Goal: Task Accomplishment & Management: Manage account settings

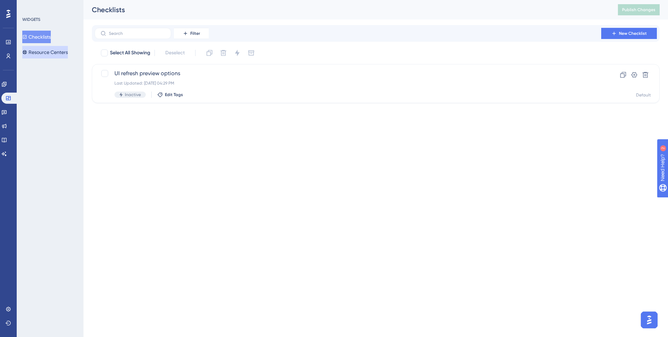
click at [50, 54] on button "Resource Centers" at bounding box center [45, 52] width 46 height 13
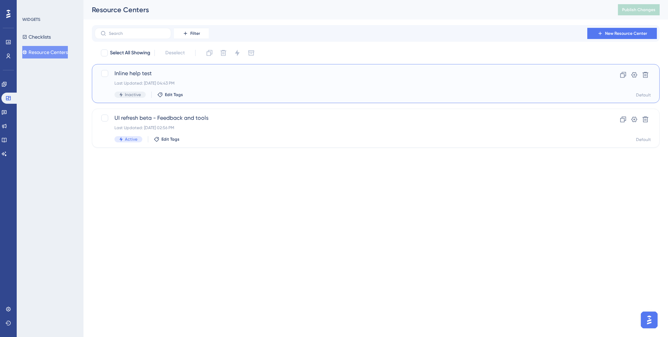
click at [217, 77] on span "Inline help test" at bounding box center [347, 73] width 467 height 8
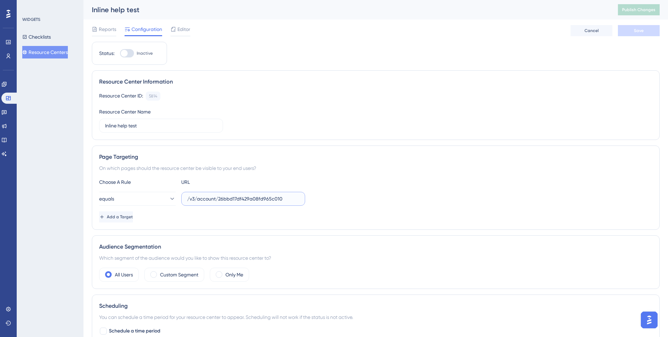
drag, startPoint x: 295, startPoint y: 197, endPoint x: 180, endPoint y: 199, distance: 115.2
click at [180, 199] on div "equals /v3/account/26bbd17df429a08fd965c010" at bounding box center [202, 199] width 206 height 14
click at [36, 51] on button "Resource Centers" at bounding box center [45, 52] width 46 height 13
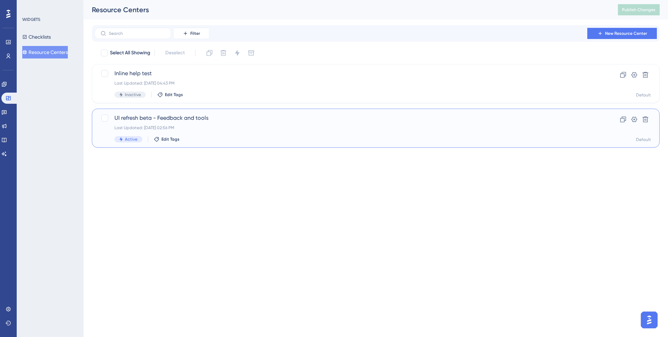
click at [206, 119] on span "UI refresh beta - Feedback and tools" at bounding box center [347, 118] width 467 height 8
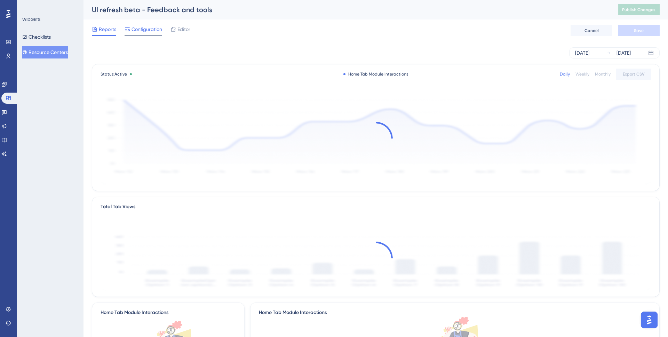
click at [145, 31] on span "Configuration" at bounding box center [147, 29] width 31 height 8
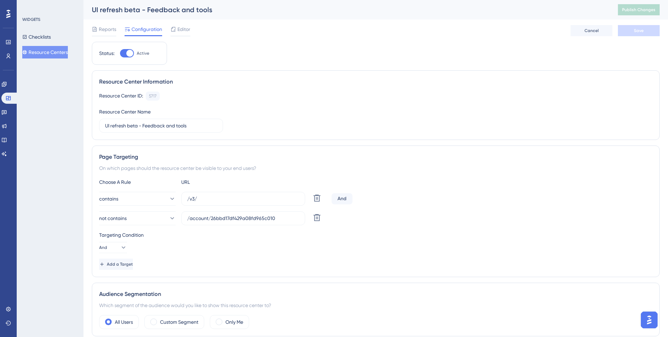
click at [55, 47] on button "Resource Centers" at bounding box center [45, 52] width 46 height 13
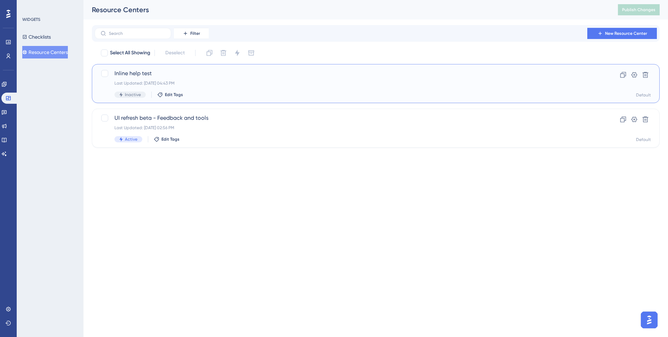
click at [220, 79] on div "Inline help test Last Updated: Jul 23 2025, 04:43 PM Inactive Edit Tags" at bounding box center [347, 83] width 467 height 29
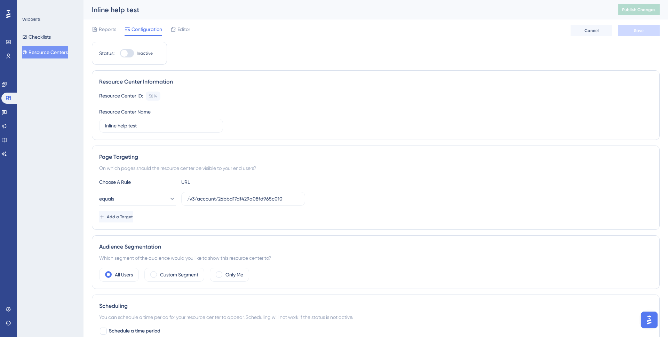
click at [130, 52] on div at bounding box center [127, 53] width 14 height 8
click at [120, 53] on input "Inactive" at bounding box center [120, 53] width 0 height 0
click at [130, 56] on div at bounding box center [127, 53] width 14 height 8
click at [120, 54] on input "Inactive" at bounding box center [120, 53] width 0 height 0
checkbox input "false"
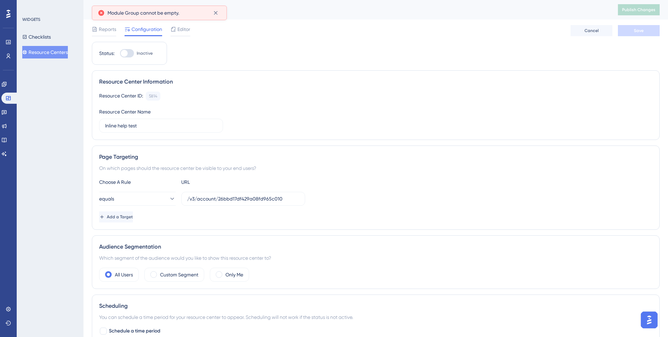
click at [180, 36] on div "Reports Configuration Editor Cancel Save" at bounding box center [376, 30] width 568 height 22
click at [180, 32] on span "Editor" at bounding box center [183, 29] width 13 height 8
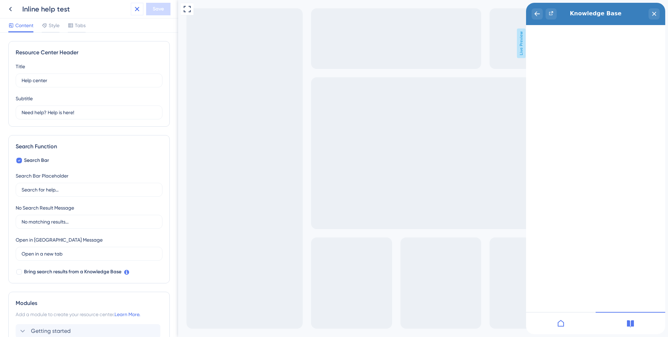
click at [138, 10] on icon at bounding box center [137, 9] width 5 height 5
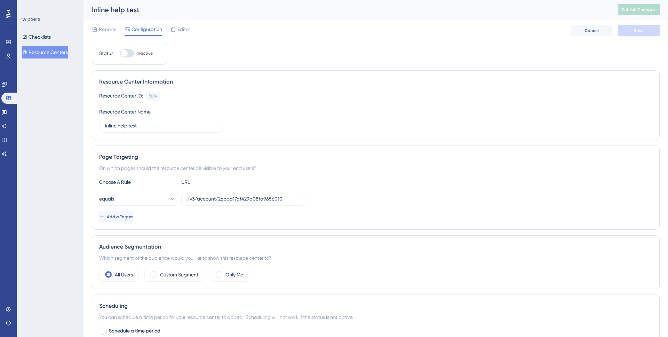
click at [126, 57] on div "Status: Inactive" at bounding box center [129, 53] width 75 height 23
click at [127, 55] on div at bounding box center [124, 53] width 7 height 7
click at [120, 54] on input "Inactive" at bounding box center [120, 53] width 0 height 0
checkbox input "false"
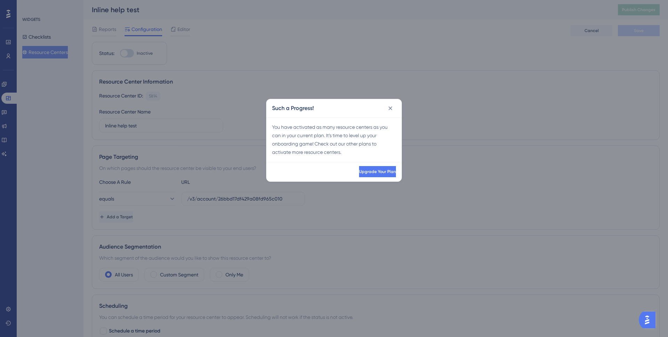
click at [396, 106] on div "Such a Progress!" at bounding box center [333, 108] width 135 height 18
click at [391, 106] on icon at bounding box center [390, 108] width 7 height 7
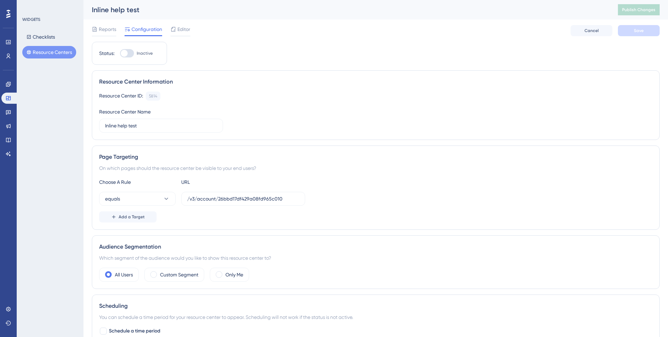
click at [122, 52] on div at bounding box center [124, 53] width 7 height 7
click at [120, 53] on input "Inactive" at bounding box center [120, 53] width 0 height 0
checkbox input "false"
click at [214, 14] on icon at bounding box center [215, 12] width 7 height 7
click at [170, 30] on icon at bounding box center [173, 29] width 6 height 6
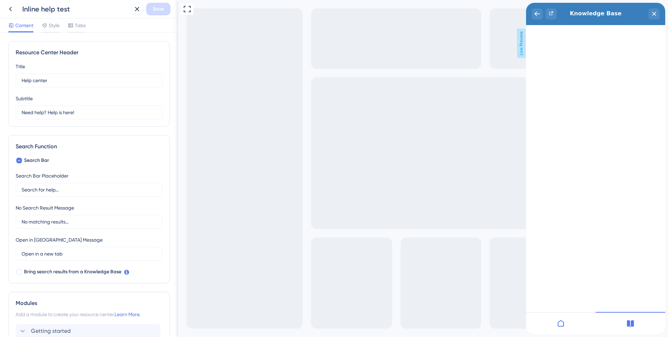
click at [556, 320] on div at bounding box center [561, 323] width 70 height 22
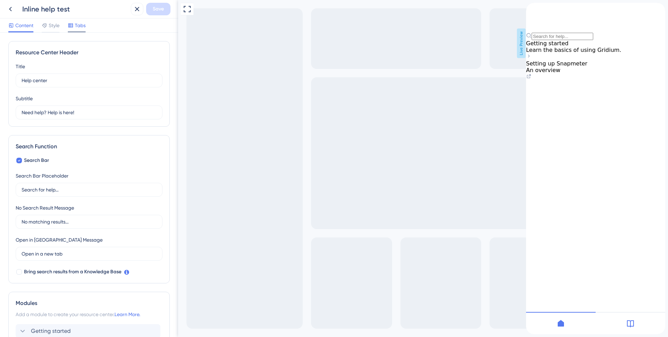
click at [81, 25] on span "Tabs" at bounding box center [80, 25] width 11 height 8
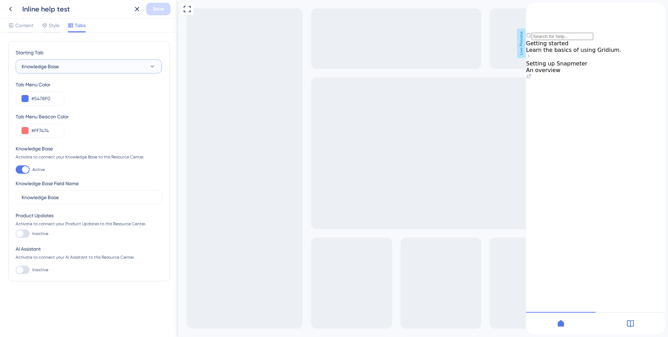
click at [71, 64] on button "Knowledge Base" at bounding box center [89, 66] width 146 height 14
click at [65, 86] on div "Home Home" at bounding box center [89, 88] width 126 height 14
click at [24, 27] on span "Content" at bounding box center [24, 25] width 18 height 8
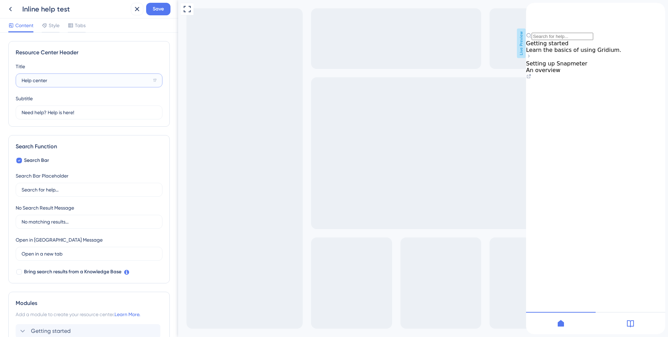
click at [76, 82] on input "Help center" at bounding box center [86, 81] width 129 height 8
drag, startPoint x: 76, startPoint y: 82, endPoint x: 6, endPoint y: 76, distance: 70.6
click at [6, 76] on div "Resource Center Header Title Help center 17 Help center Subtitle Need help? Hel…" at bounding box center [89, 185] width 178 height 304
click at [82, 116] on input "Need help? Help is here!" at bounding box center [86, 113] width 129 height 8
drag, startPoint x: 79, startPoint y: 115, endPoint x: 20, endPoint y: 114, distance: 58.8
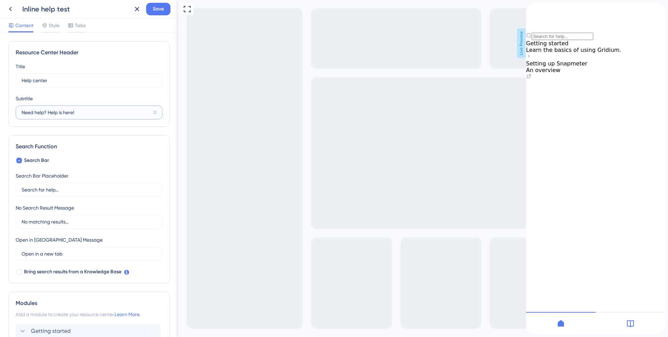
click at [20, 114] on label "Need help? Help is here! 12" at bounding box center [89, 112] width 147 height 14
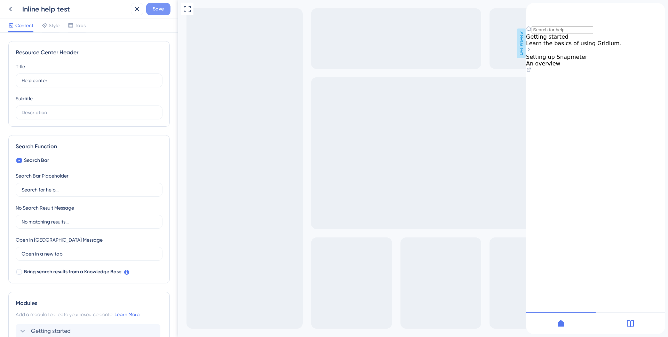
click at [158, 13] on span "Save" at bounding box center [158, 9] width 11 height 8
click at [129, 14] on icon at bounding box center [132, 12] width 7 height 7
click at [14, 9] on icon at bounding box center [10, 9] width 8 height 8
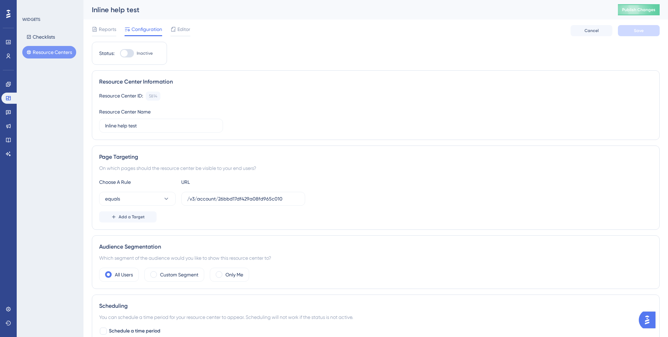
click at [129, 54] on div at bounding box center [127, 53] width 14 height 8
click at [120, 54] on input "Inactive" at bounding box center [120, 53] width 0 height 0
checkbox input "false"
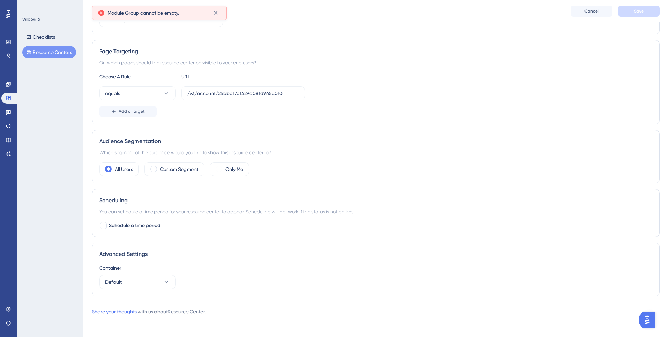
scroll to position [109, 0]
click at [179, 11] on span "Editor" at bounding box center [183, 10] width 13 height 8
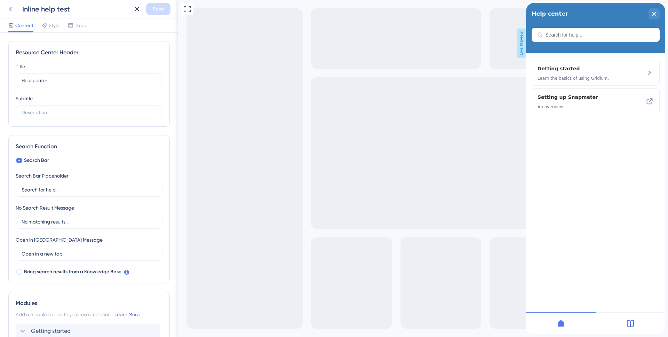
click at [13, 10] on icon at bounding box center [10, 9] width 8 height 8
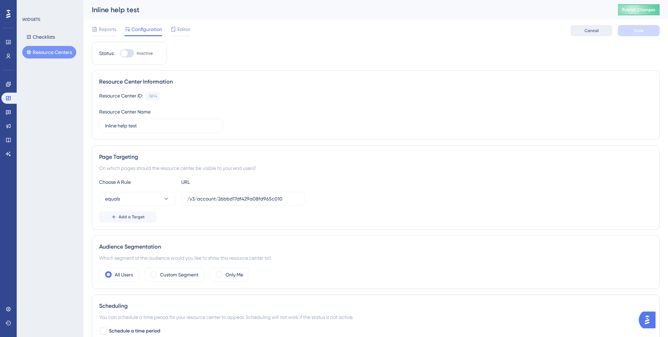
click at [586, 32] on span "Cancel" at bounding box center [591, 31] width 14 height 6
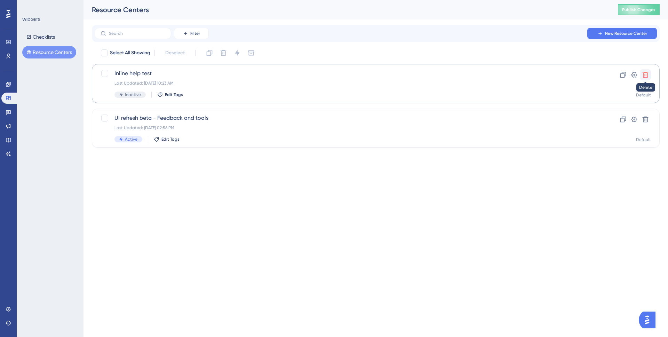
click at [647, 75] on icon at bounding box center [646, 75] width 6 height 6
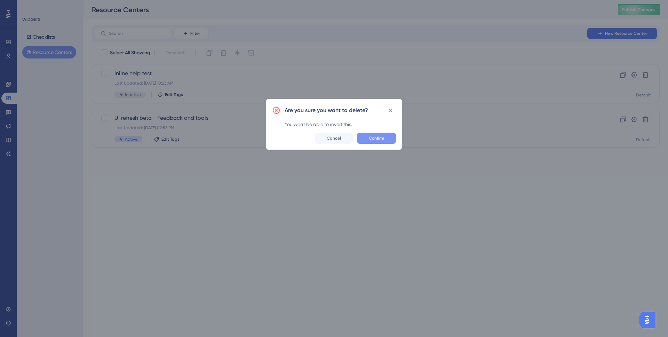
click at [373, 142] on button "Confirm" at bounding box center [376, 138] width 39 height 11
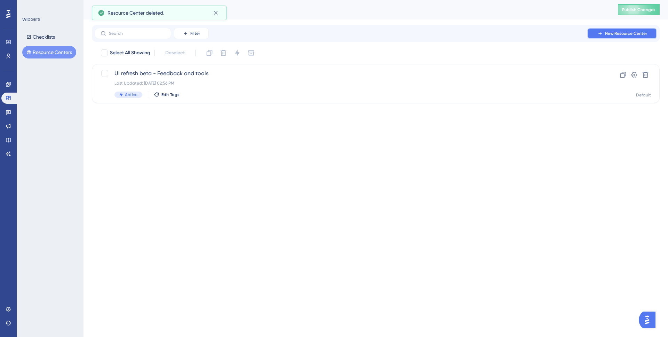
click at [620, 31] on span "New Resource Center" at bounding box center [626, 34] width 42 height 6
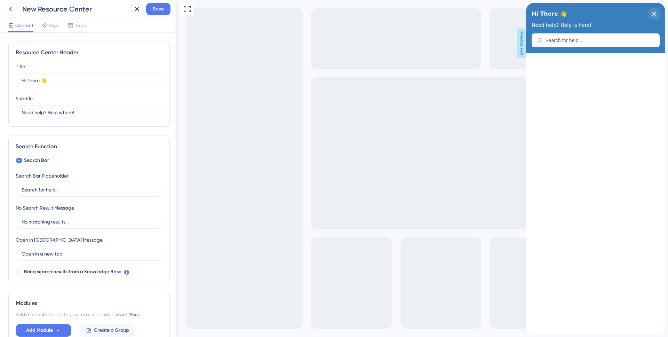
click at [213, 15] on div "Full Screen Preview Live Preview" at bounding box center [423, 168] width 490 height 337
drag, startPoint x: 72, startPoint y: 78, endPoint x: 12, endPoint y: 77, distance: 59.5
click at [12, 77] on div "Resource Center Header Title Hi There 👋 17 Hi There 👋 Subtitle Need help? Help …" at bounding box center [88, 84] width 161 height 86
type input "Help center"
drag, startPoint x: 109, startPoint y: 116, endPoint x: 5, endPoint y: 111, distance: 104.5
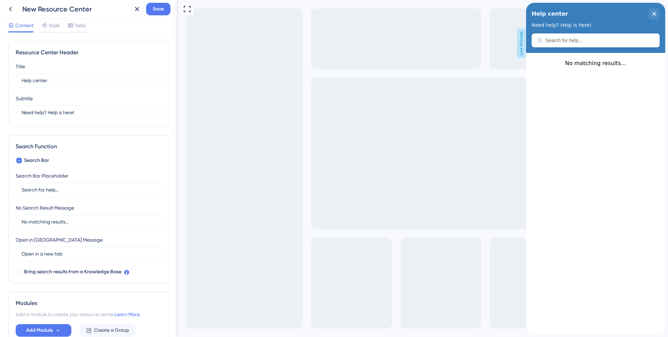
click at [5, 111] on div "Resource Center Header Title Help center 17 Help center Subtitle Need help? Hel…" at bounding box center [89, 185] width 178 height 304
click at [90, 116] on label "Need help? Help is here! 12" at bounding box center [89, 112] width 147 height 14
click at [90, 116] on input "Need help? Help is here!" at bounding box center [86, 113] width 129 height 8
click at [91, 115] on input "Need help? Help is here!" at bounding box center [86, 113] width 129 height 8
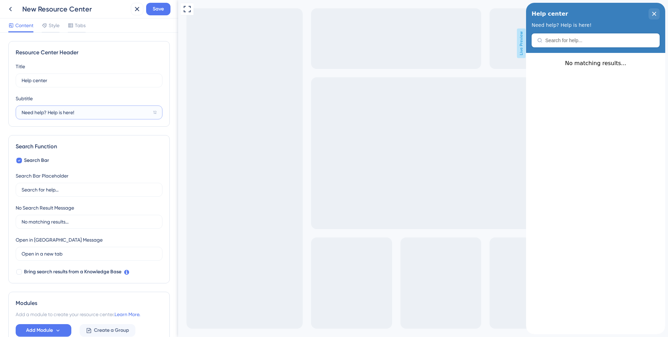
click at [91, 115] on input "Need help? Help is here!" at bounding box center [86, 113] width 129 height 8
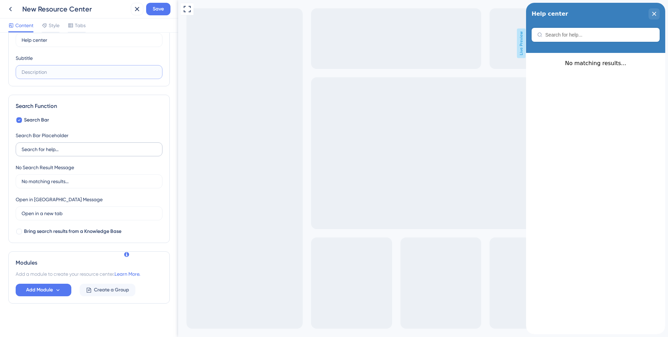
scroll to position [43, 0]
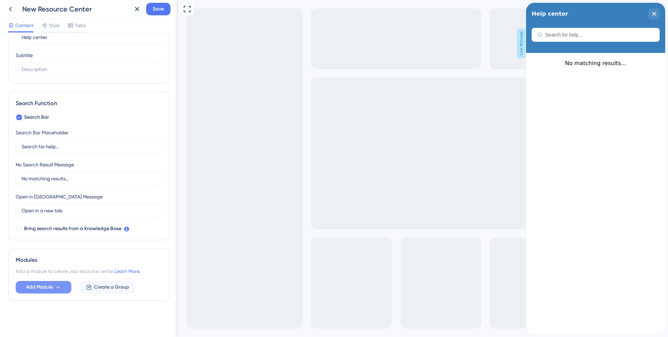
click at [61, 288] on button "Add Module" at bounding box center [44, 287] width 56 height 13
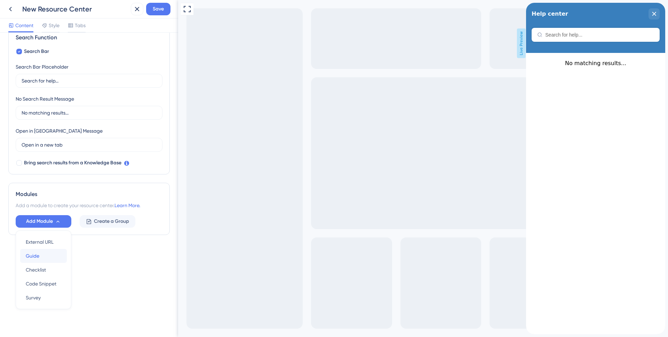
click at [48, 258] on div "Guide Guide" at bounding box center [43, 256] width 35 height 14
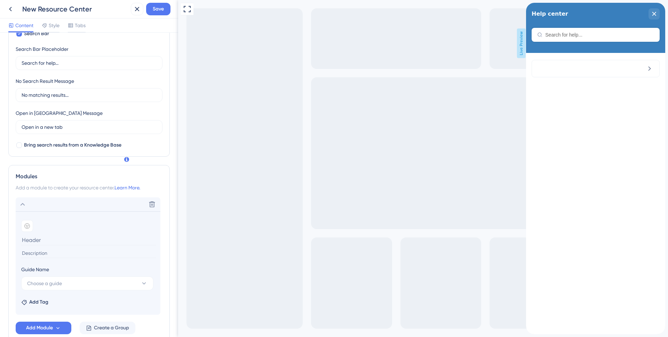
scroll to position [167, 0]
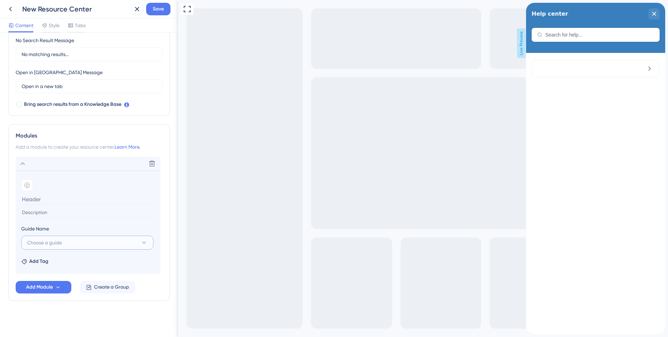
click at [116, 245] on button "Choose a guide" at bounding box center [87, 243] width 132 height 14
click at [77, 287] on span "Gridium UI refresh beta intro" at bounding box center [62, 285] width 63 height 8
type input "Gridium UI refresh beta intro"
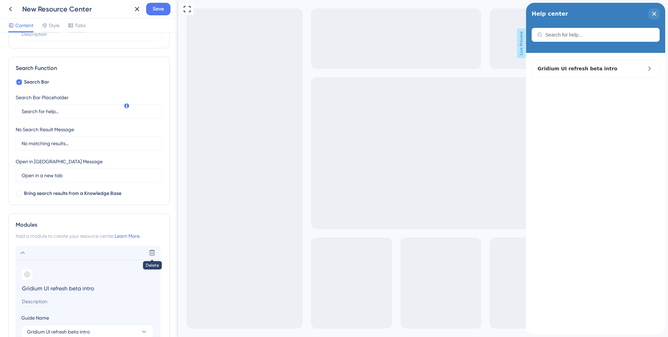
scroll to position [0, 0]
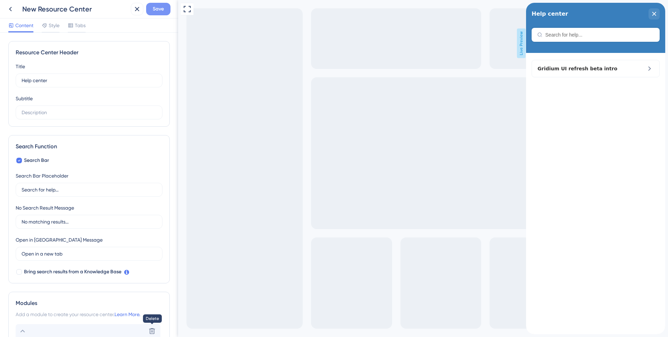
click at [158, 5] on span "Save" at bounding box center [158, 9] width 11 height 8
click at [135, 10] on icon at bounding box center [132, 12] width 7 height 7
click at [10, 13] on icon at bounding box center [10, 9] width 8 height 8
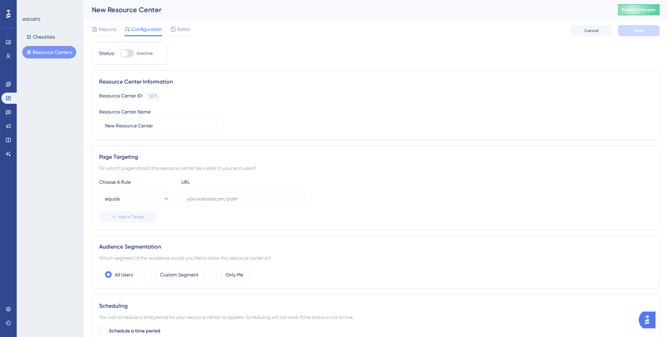
click at [133, 51] on div at bounding box center [127, 53] width 14 height 8
click at [120, 53] on input "Inactive" at bounding box center [120, 53] width 0 height 0
checkbox input "false"
click at [164, 199] on icon at bounding box center [166, 198] width 7 height 7
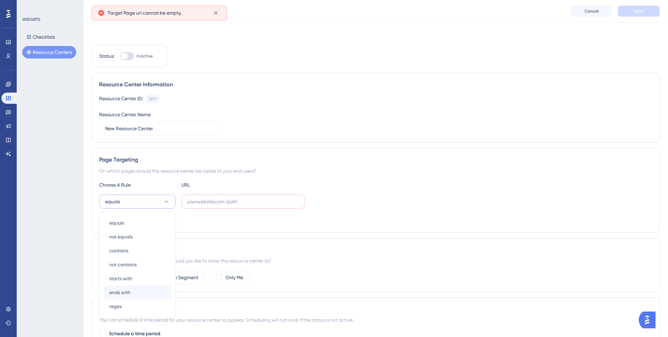
scroll to position [93, 0]
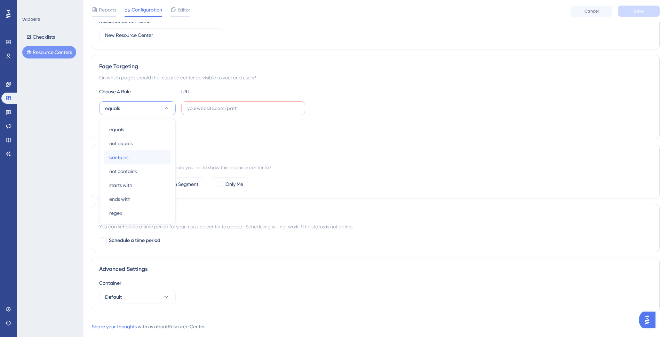
click at [146, 161] on div "contains contains" at bounding box center [137, 157] width 56 height 14
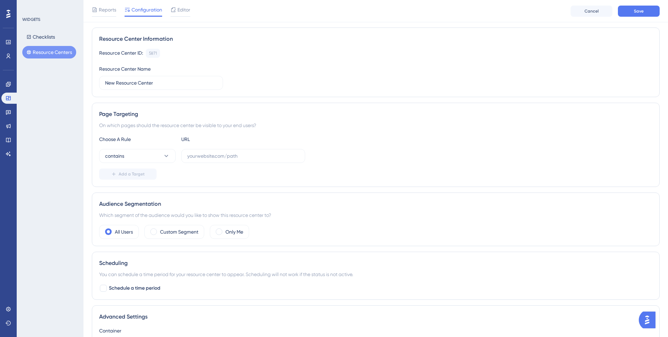
scroll to position [33, 0]
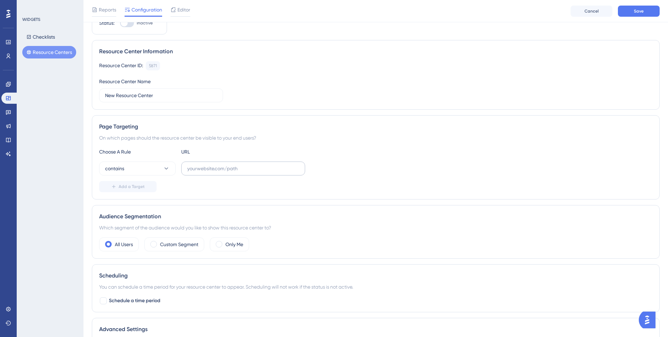
click at [223, 164] on label at bounding box center [243, 168] width 124 height 14
click at [223, 165] on input "text" at bounding box center [243, 169] width 112 height 8
paste input "v3/account/26bbd17df429a08fd965c010"
type input "v3/account/26bbd17df429a08fd965c010"
click at [236, 186] on div "Add a Target" at bounding box center [375, 186] width 553 height 11
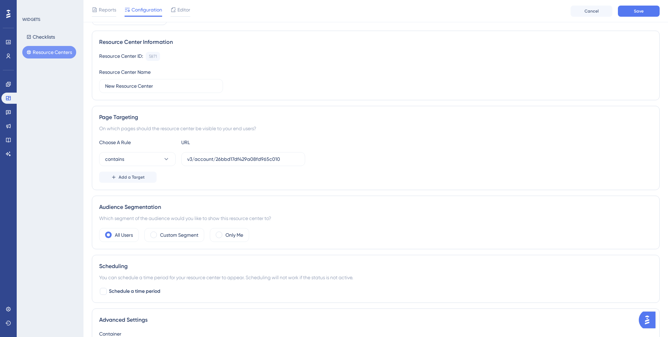
scroll to position [0, 0]
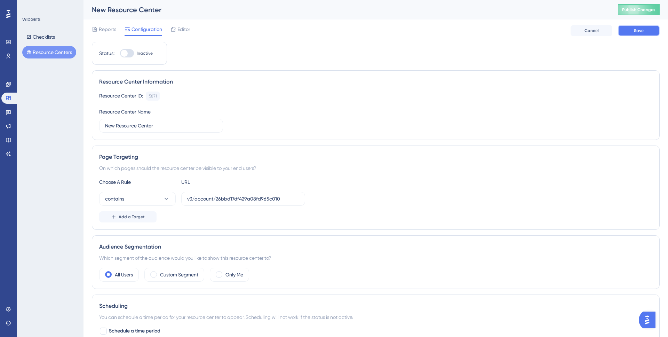
click at [633, 32] on button "Save" at bounding box center [639, 30] width 42 height 11
click at [129, 55] on div at bounding box center [127, 53] width 14 height 8
click at [120, 54] on input "Inactive" at bounding box center [120, 53] width 0 height 0
checkbox input "true"
click at [655, 27] on button "Save" at bounding box center [639, 30] width 42 height 11
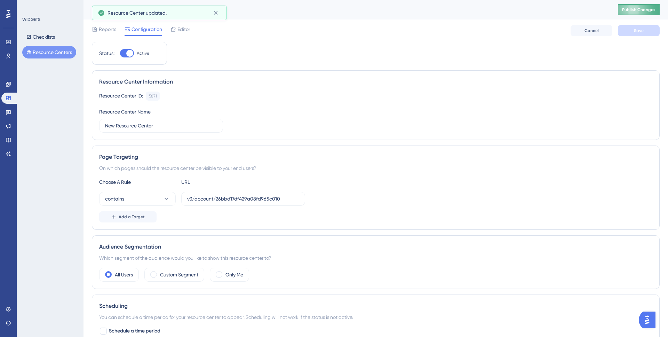
click at [645, 13] on button "Publish Changes" at bounding box center [639, 9] width 42 height 11
click at [178, 34] on div "Editor" at bounding box center [180, 30] width 20 height 11
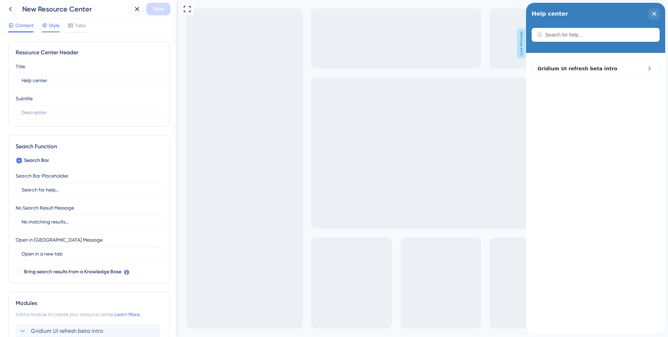
click at [55, 29] on span "Style" at bounding box center [54, 25] width 11 height 8
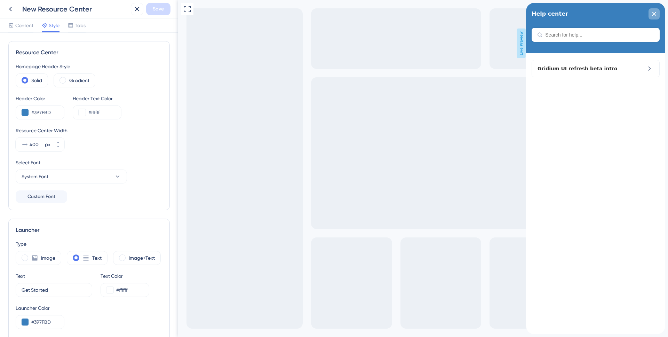
click at [653, 18] on div "close resource center" at bounding box center [653, 13] width 11 height 11
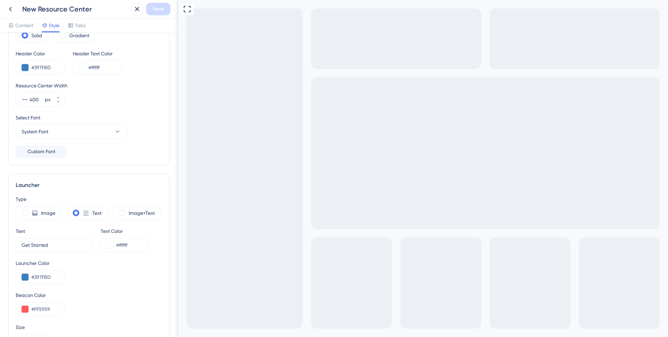
scroll to position [164, 0]
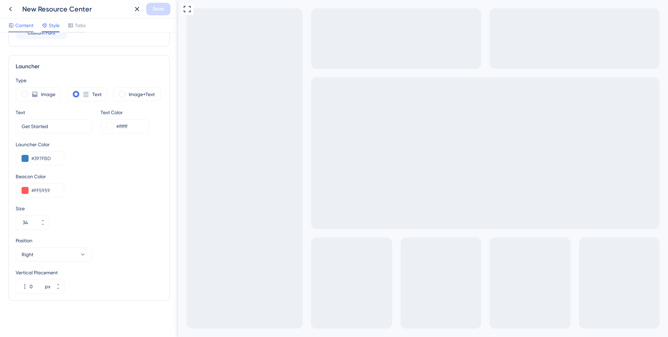
click at [14, 29] on div "Content" at bounding box center [20, 25] width 25 height 8
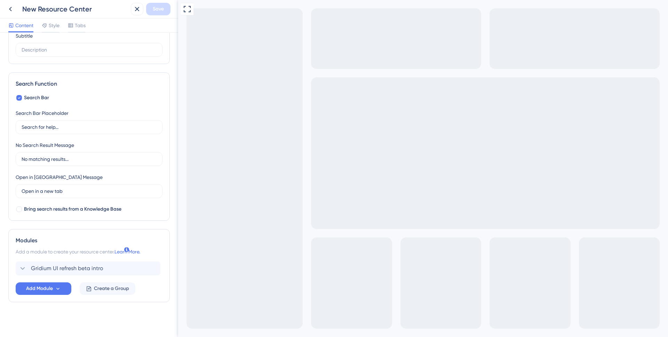
scroll to position [64, 0]
click at [59, 289] on icon at bounding box center [58, 287] width 6 height 6
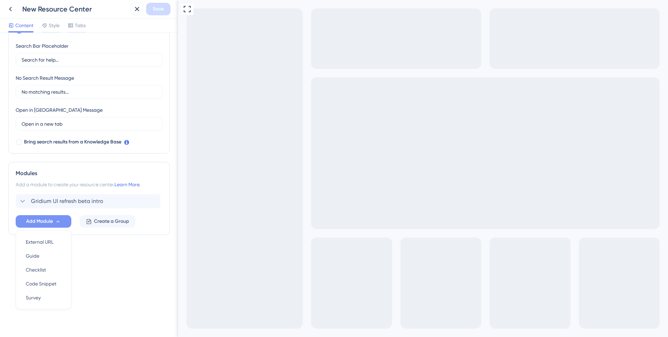
click at [120, 275] on div "Resource Center Header Title Help center 17 Help center Subtitle Search Functio…" at bounding box center [89, 185] width 178 height 304
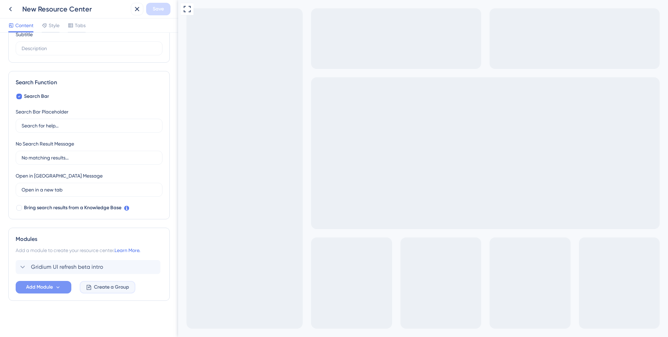
click at [113, 288] on span "Create a Group" at bounding box center [111, 287] width 35 height 8
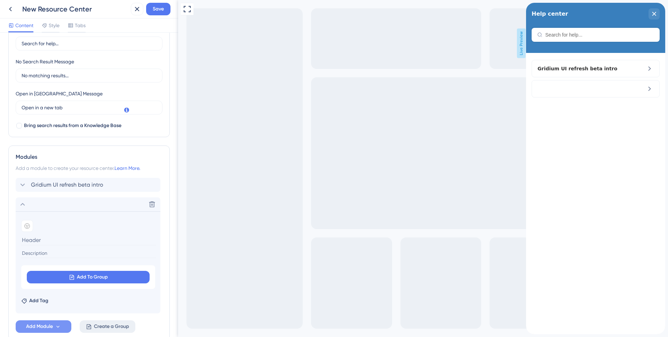
scroll to position [185, 0]
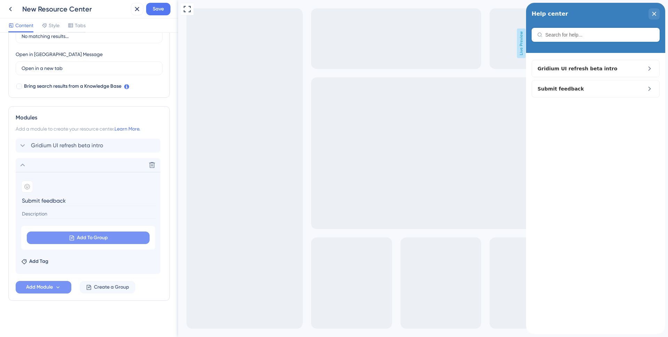
type input "Submit feedback"
click at [93, 243] on button "Add To Group" at bounding box center [88, 237] width 123 height 13
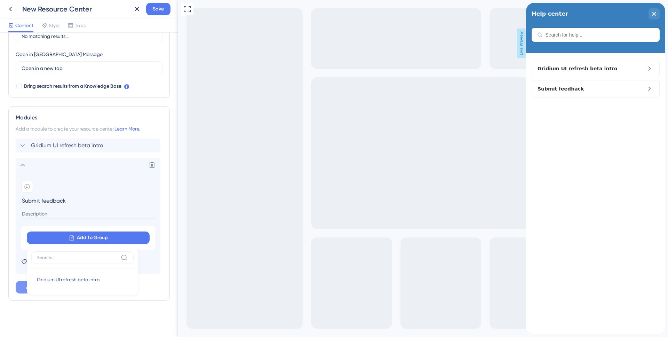
click at [168, 235] on div "Modules Add a module to create your resource center. Learn More. Gridium UI ref…" at bounding box center [88, 203] width 161 height 194
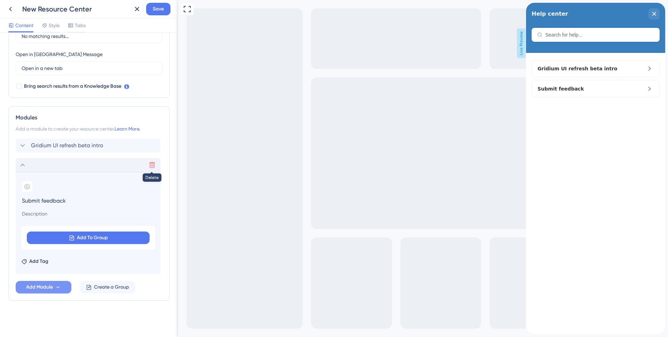
click at [149, 167] on icon at bounding box center [152, 164] width 7 height 7
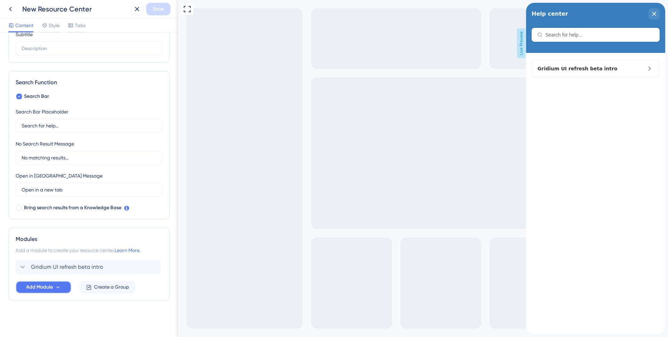
click at [51, 288] on span "Add Module" at bounding box center [39, 287] width 27 height 8
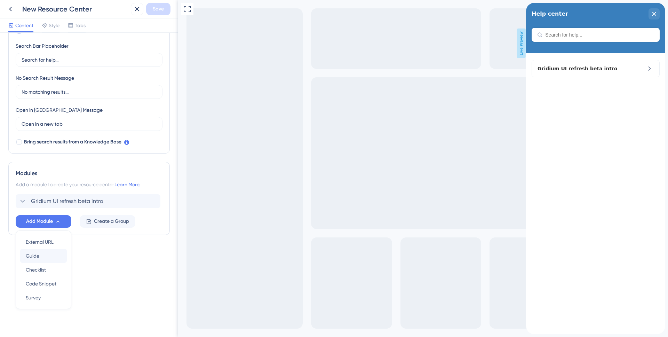
scroll to position [0, 0]
click at [43, 297] on div "Survey Survey" at bounding box center [43, 297] width 35 height 14
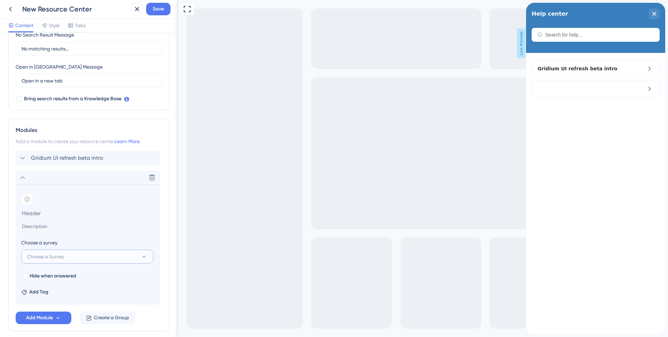
click at [140, 263] on button "Choose a Survey" at bounding box center [87, 256] width 132 height 14
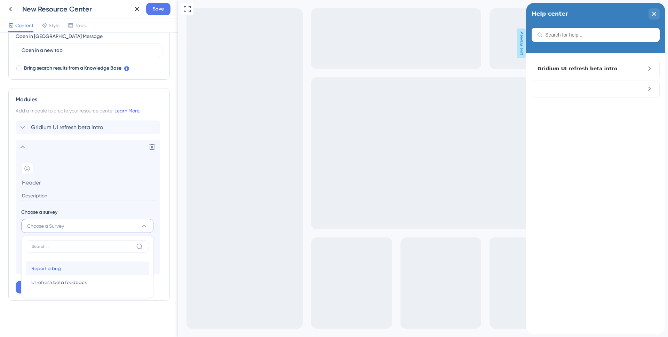
click at [84, 273] on div "Report a bug Report a bug" at bounding box center [87, 268] width 112 height 14
type input "Report a bug"
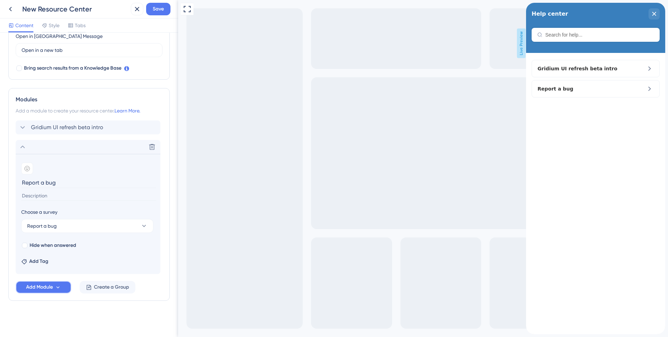
click at [61, 288] on button "Add Module" at bounding box center [44, 287] width 56 height 13
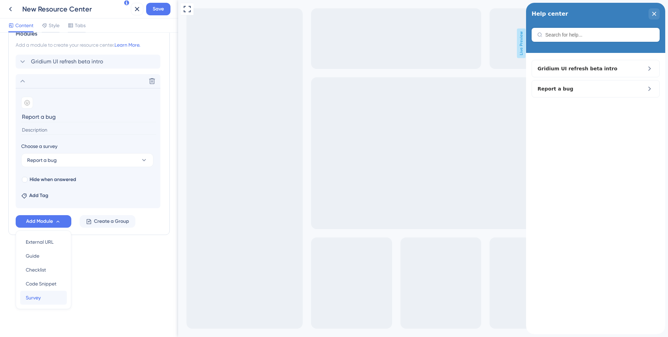
click at [48, 294] on div "Survey Survey" at bounding box center [43, 297] width 35 height 14
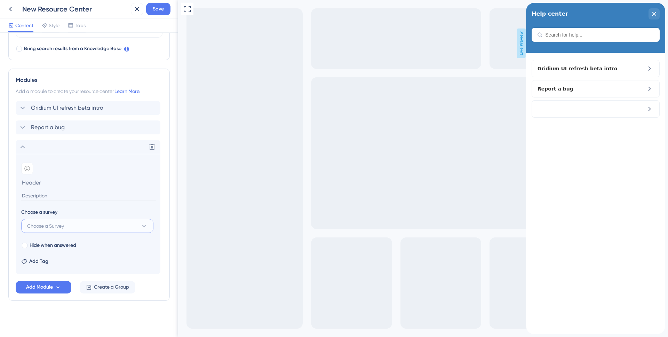
click at [111, 223] on button "Choose a Survey" at bounding box center [87, 226] width 132 height 14
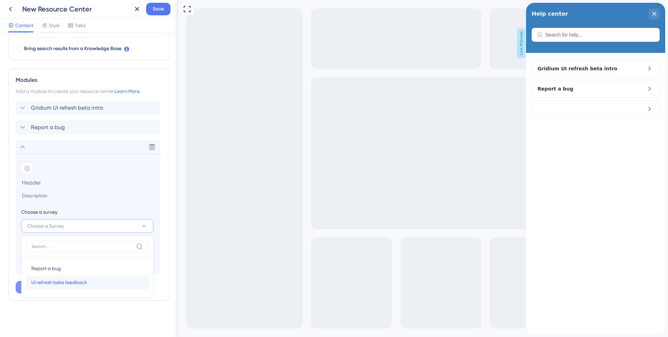
click at [55, 281] on span "UI refresh beta feedback" at bounding box center [59, 282] width 56 height 8
type input "UI refresh beta feedback"
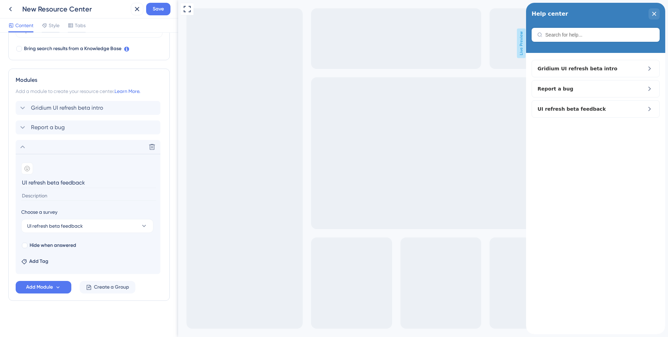
click at [148, 287] on div "Add Module Create a Group" at bounding box center [89, 287] width 147 height 13
click at [113, 288] on span "Create a Group" at bounding box center [111, 287] width 35 height 8
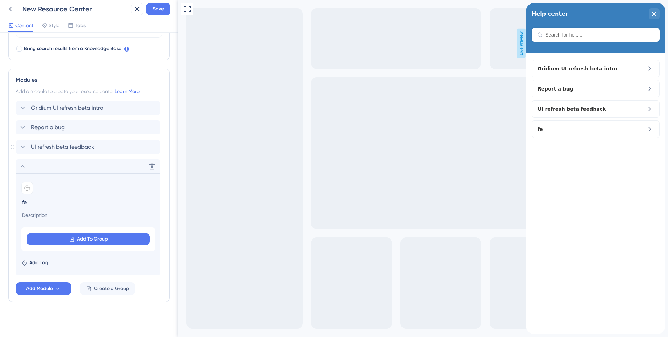
type input "f"
type input "Feedback"
click at [95, 243] on button "Add To Group" at bounding box center [88, 239] width 123 height 13
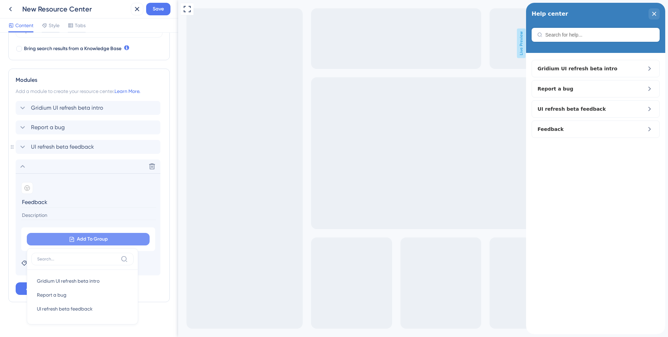
scroll to position [224, 0]
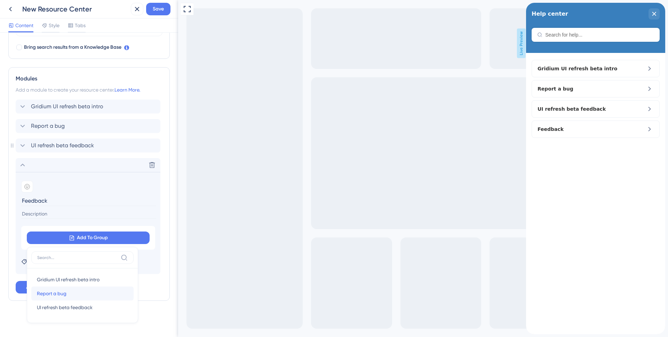
click at [73, 292] on div "Report a bug Report a bug" at bounding box center [82, 293] width 91 height 14
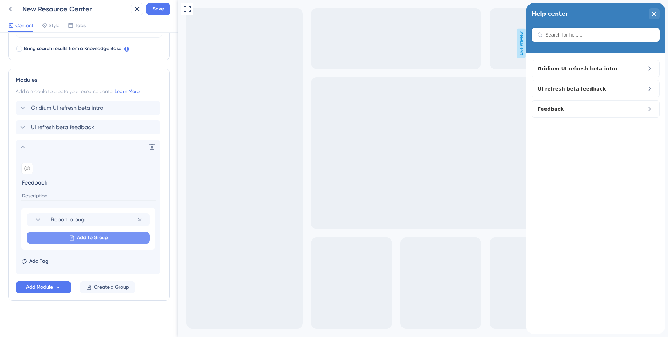
click at [94, 240] on span "Add To Group" at bounding box center [92, 237] width 31 height 8
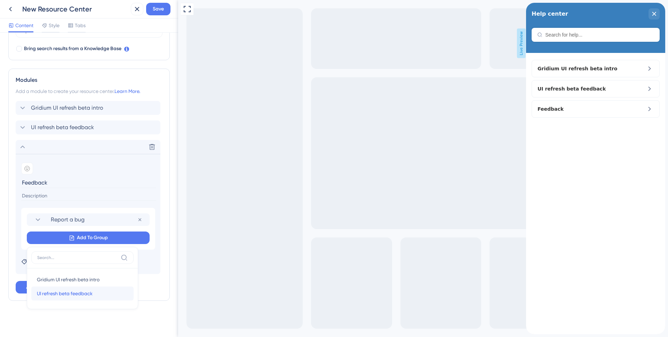
click at [74, 291] on span "UI refresh beta feedback" at bounding box center [65, 293] width 56 height 8
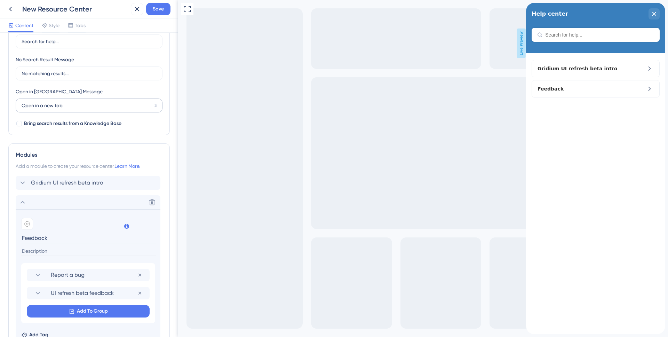
scroll to position [0, 0]
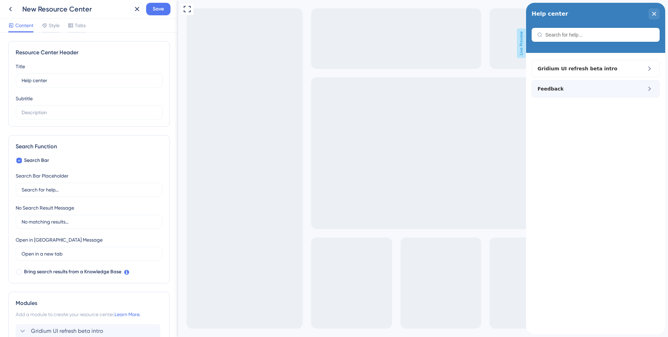
click at [632, 84] on div "Feedback" at bounding box center [596, 88] width 128 height 17
click at [638, 91] on div "Feedback" at bounding box center [596, 88] width 128 height 17
click at [651, 91] on icon at bounding box center [649, 89] width 8 height 8
click at [152, 13] on button "Save" at bounding box center [158, 9] width 24 height 13
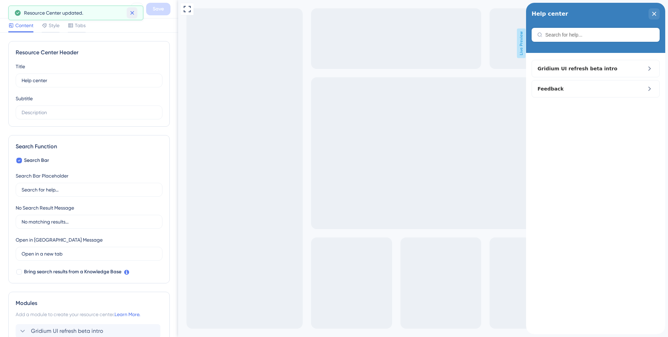
click at [132, 14] on icon at bounding box center [132, 12] width 7 height 7
click at [15, 9] on button at bounding box center [10, 9] width 13 height 13
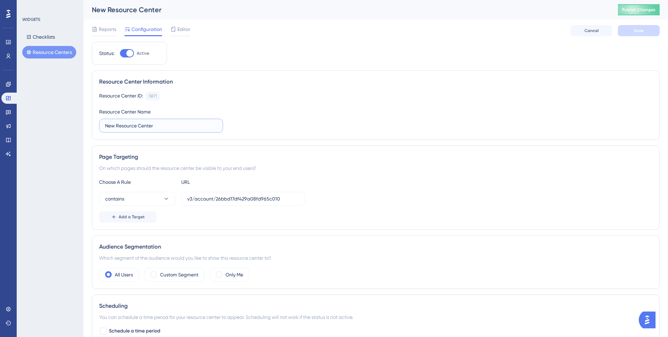
drag, startPoint x: 164, startPoint y: 128, endPoint x: 76, endPoint y: 118, distance: 88.6
click at [83, 118] on div "Performance Users Engagement Widgets Feedback Product Updates Knowledge Base AI…" at bounding box center [375, 216] width 584 height 432
type input "In-app help center"
click at [630, 28] on button "Save" at bounding box center [639, 30] width 42 height 11
click at [636, 9] on span "Publish Changes" at bounding box center [638, 10] width 33 height 6
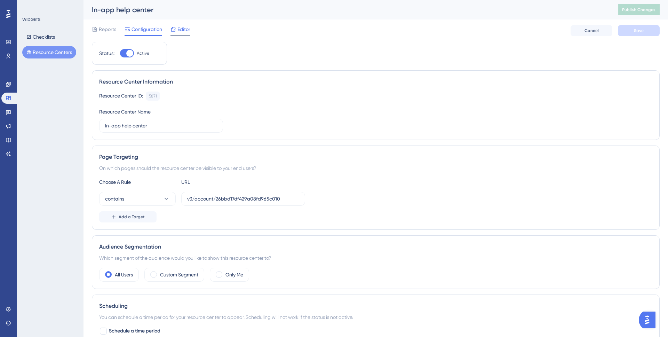
click at [179, 32] on span "Editor" at bounding box center [183, 29] width 13 height 8
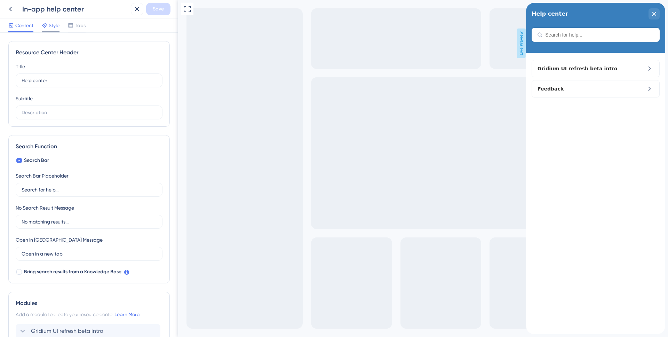
click at [49, 29] on span "Style" at bounding box center [54, 25] width 11 height 8
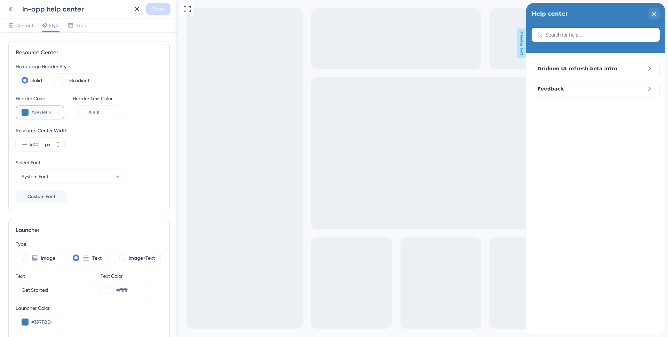
click at [42, 113] on input "#397FBD" at bounding box center [44, 112] width 27 height 8
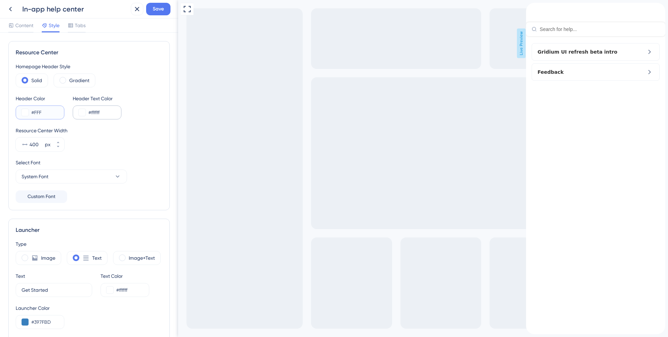
type input "#FFF"
click at [89, 110] on input "#ffffff" at bounding box center [101, 112] width 27 height 8
click at [92, 111] on input "#ffffff" at bounding box center [101, 112] width 27 height 8
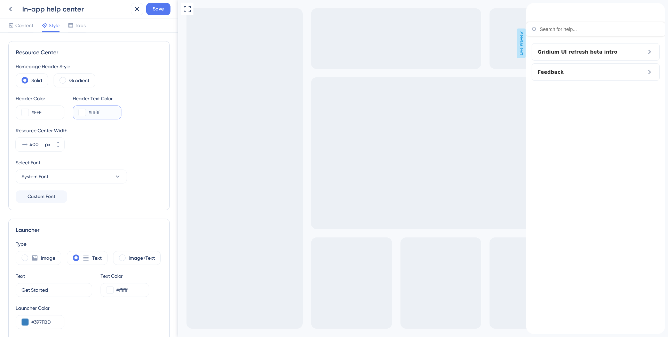
click at [92, 111] on input "#ffffff" at bounding box center [101, 112] width 27 height 8
type input "#333"
click at [43, 115] on input "#FFF" at bounding box center [44, 112] width 27 height 8
drag, startPoint x: 48, startPoint y: 115, endPoint x: 19, endPoint y: 108, distance: 28.9
click at [19, 108] on div "#FFF" at bounding box center [40, 112] width 49 height 14
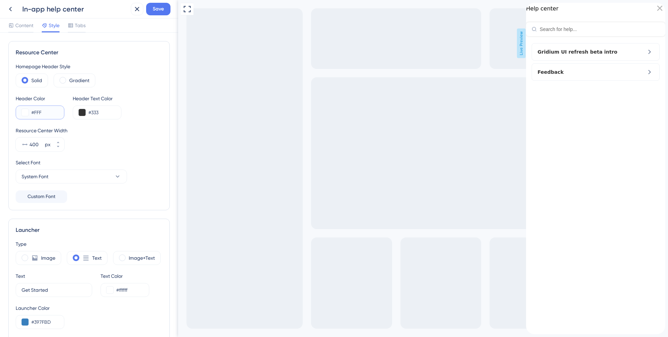
paste input "A3B4CA"
type input "#A3B4CA"
click at [105, 112] on input "#333" at bounding box center [101, 112] width 27 height 8
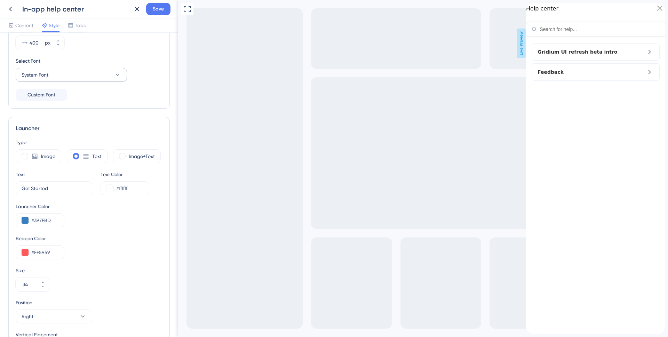
type input "#FFF"
click at [118, 80] on button "System Font" at bounding box center [71, 75] width 111 height 14
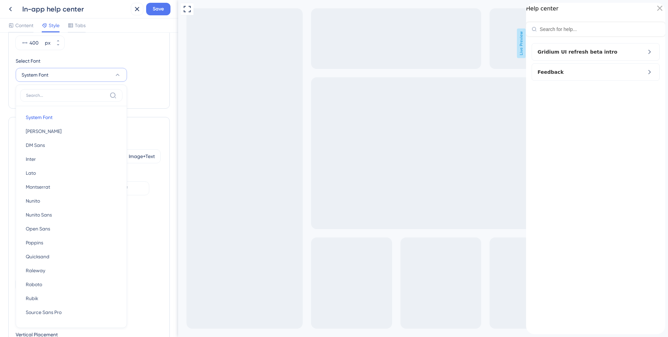
scroll to position [123, 0]
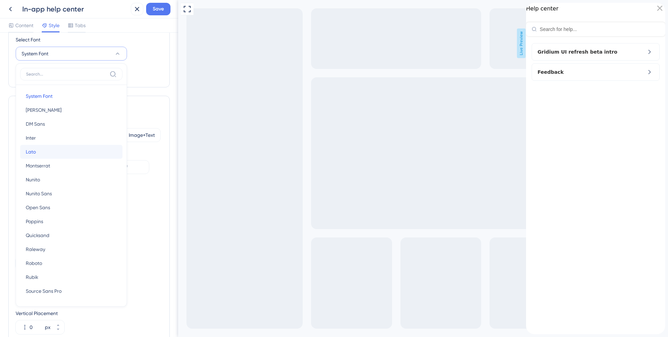
click at [62, 149] on button "Lato Lato" at bounding box center [71, 152] width 102 height 14
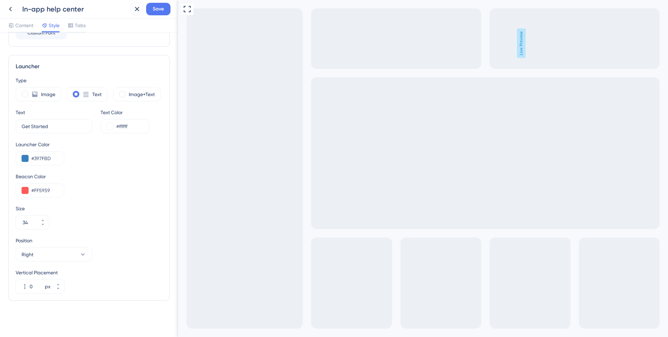
scroll to position [0, 0]
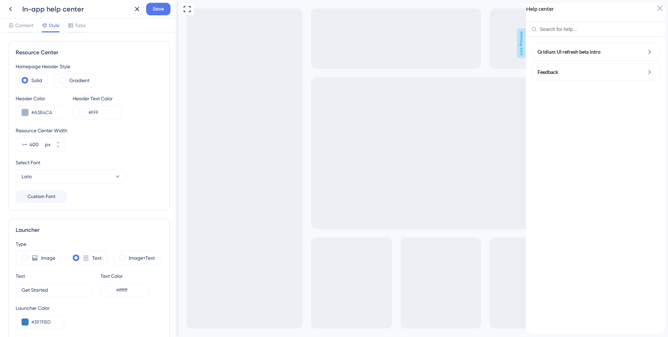
click at [582, 128] on div "Gridium UI refresh beta intro Feedback" at bounding box center [595, 185] width 139 height 298
click at [32, 27] on span "Content" at bounding box center [24, 25] width 18 height 8
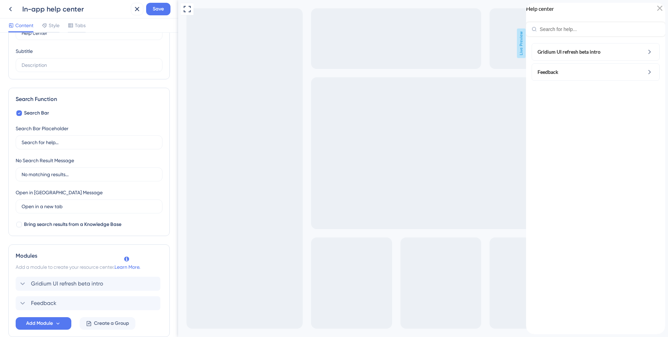
scroll to position [52, 0]
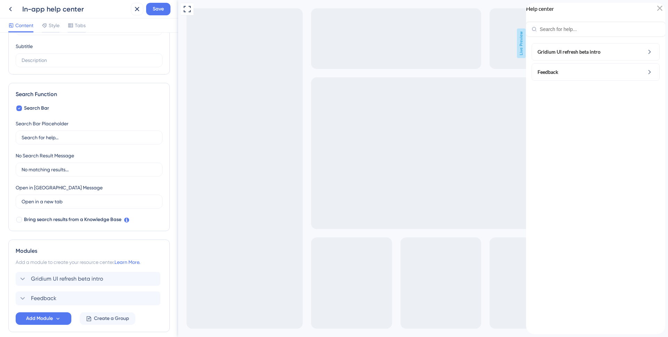
click at [570, 36] on div "Help center" at bounding box center [595, 19] width 139 height 33
click at [570, 35] on div "Resource Center Header" at bounding box center [595, 29] width 139 height 14
type input "f"
type input "i"
click at [572, 131] on div "Gridium UI refresh beta intro Feedback" at bounding box center [595, 187] width 139 height 294
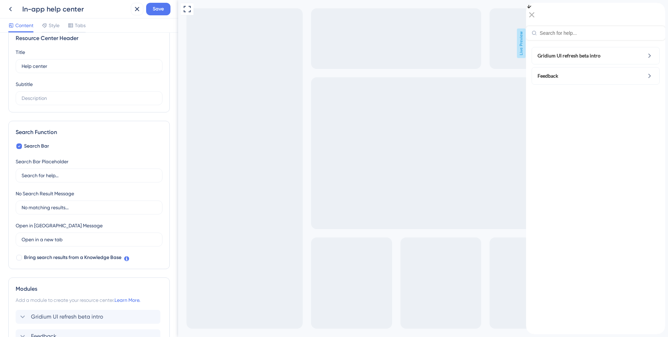
scroll to position [13, 0]
click at [21, 147] on div at bounding box center [19, 148] width 6 height 6
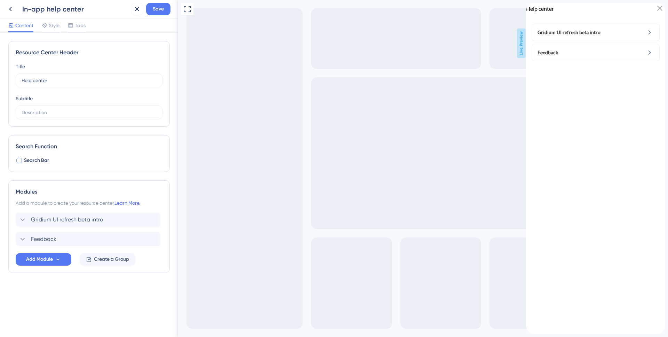
click at [21, 160] on div at bounding box center [19, 161] width 6 height 6
checkbox input "true"
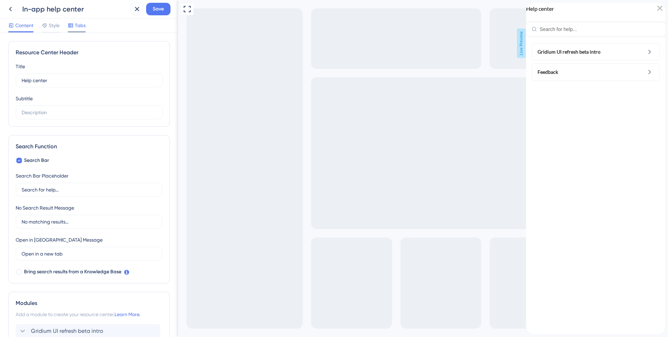
click at [76, 27] on span "Tabs" at bounding box center [80, 25] width 11 height 8
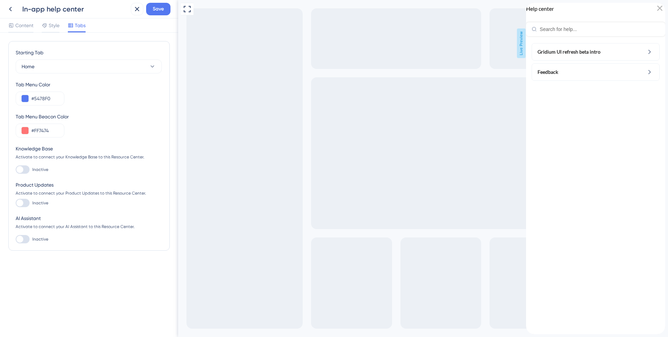
click at [25, 170] on div at bounding box center [23, 169] width 14 height 8
click at [16, 170] on input "Inactive" at bounding box center [15, 169] width 0 height 0
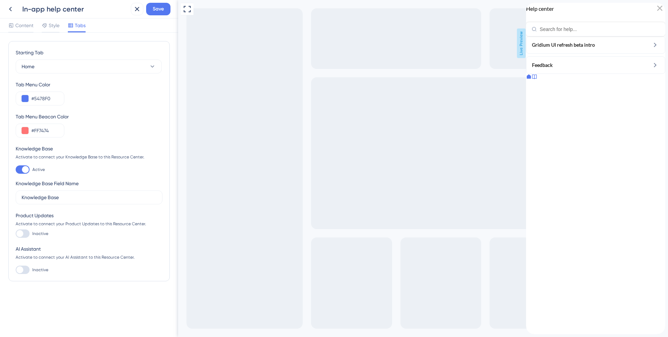
click at [25, 170] on div at bounding box center [25, 169] width 7 height 7
click at [16, 170] on input "Active" at bounding box center [15, 169] width 0 height 0
checkbox input "false"
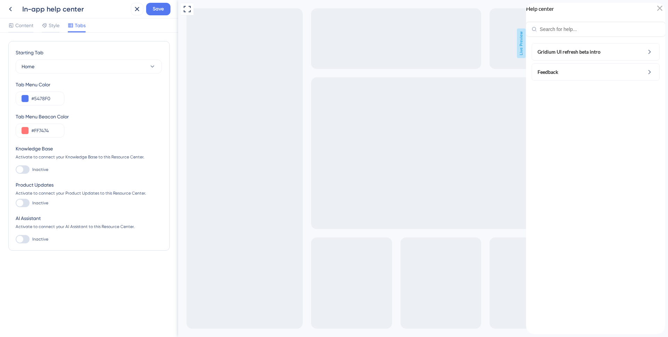
click at [24, 200] on div at bounding box center [23, 203] width 14 height 8
click at [16, 203] on input "Inactive" at bounding box center [15, 203] width 0 height 0
checkbox input "false"
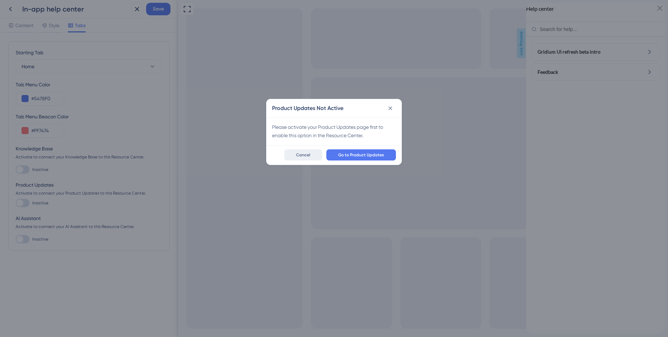
click at [304, 158] on button "Cancel" at bounding box center [303, 154] width 38 height 11
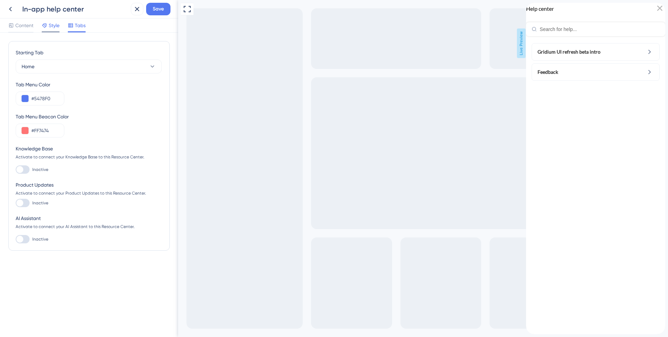
click at [51, 26] on span "Style" at bounding box center [54, 25] width 11 height 8
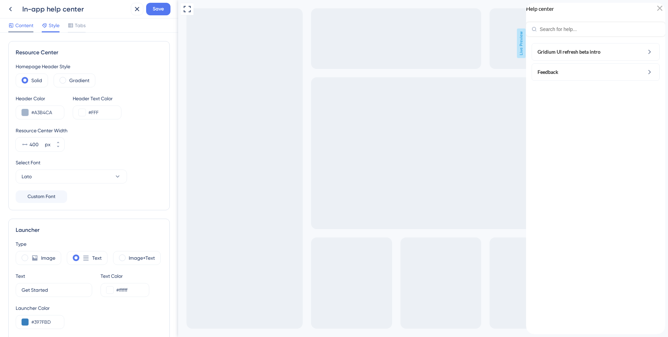
click at [26, 28] on span "Content" at bounding box center [24, 25] width 18 height 8
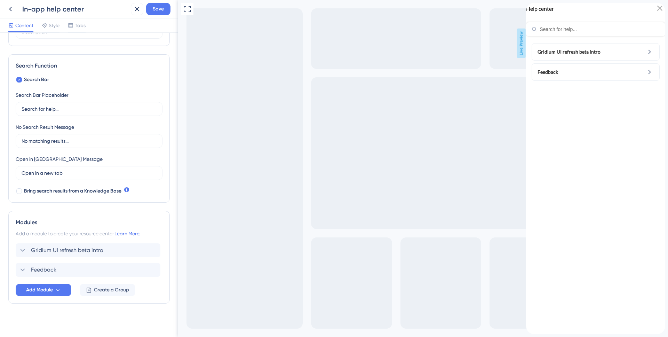
scroll to position [83, 0]
